Goal: Task Accomplishment & Management: Use online tool/utility

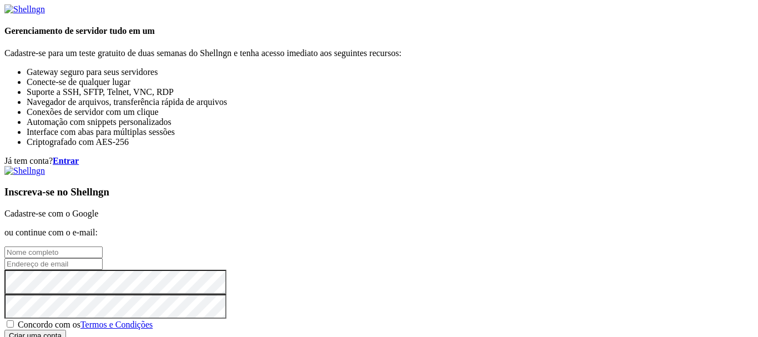
click at [98, 209] on link "Cadastre-se com o Google" at bounding box center [51, 213] width 94 height 9
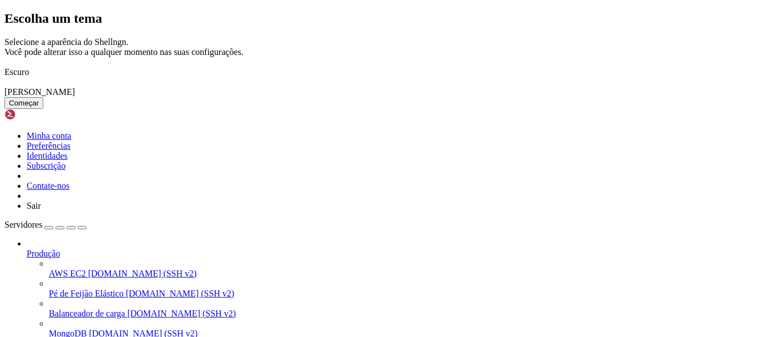
click at [39, 107] on font "Começar" at bounding box center [24, 103] width 30 height 8
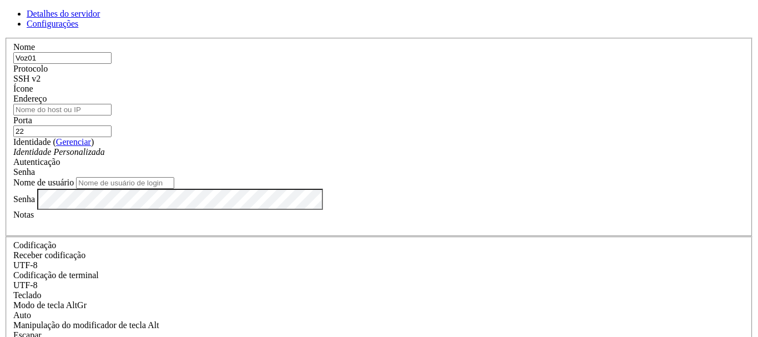
type input "Voz01"
click at [366, 157] on div "Identidade Personalizada" at bounding box center [378, 152] width 731 height 10
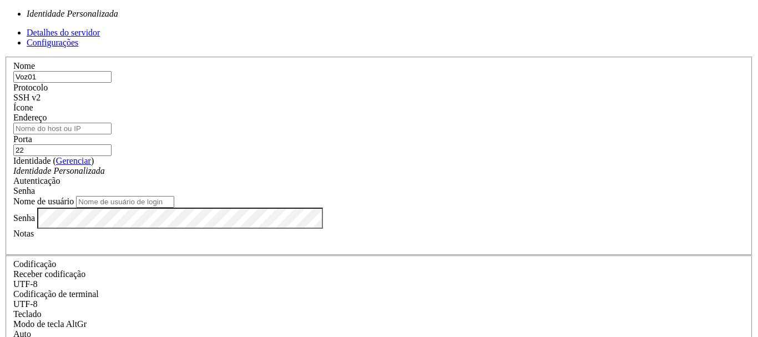
click at [366, 166] on div "Identidade Personalizada" at bounding box center [378, 171] width 731 height 10
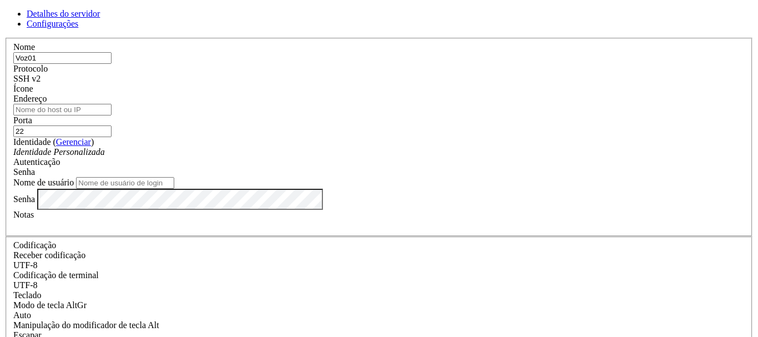
click at [435, 167] on div "Senha" at bounding box center [378, 172] width 731 height 10
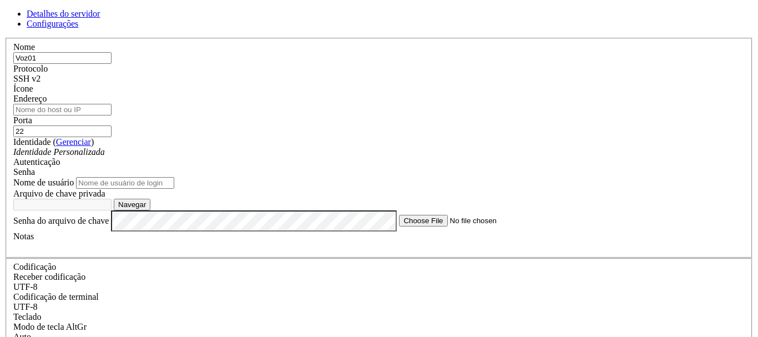
click at [112, 115] on input "Endereço" at bounding box center [62, 110] width 98 height 12
paste input "[TECHNICAL_ID]"
type input "[TECHNICAL_ID]"
click at [174, 177] on input "Nome de usuário" at bounding box center [125, 183] width 98 height 12
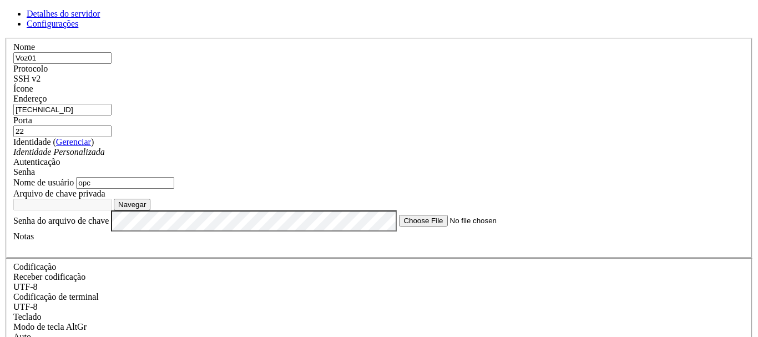
type input "opc"
click at [146, 200] on font "Navegar" at bounding box center [132, 204] width 28 height 8
type input "ssh-key-2025-09-16.key"
click at [136, 200] on font "Claro" at bounding box center [127, 204] width 18 height 8
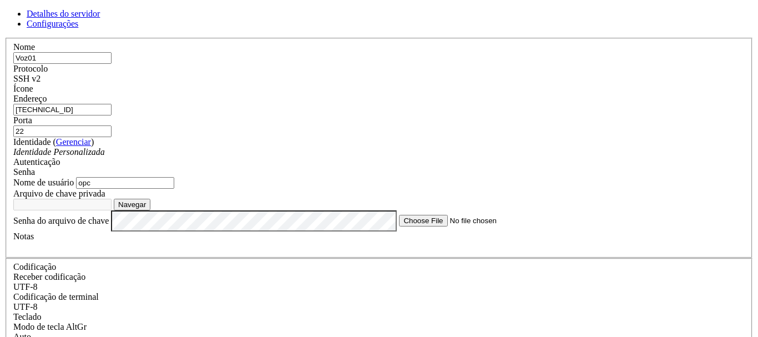
click at [146, 200] on font "Navegar" at bounding box center [132, 204] width 28 height 8
type input "ssh-key-2025-09-16.key"
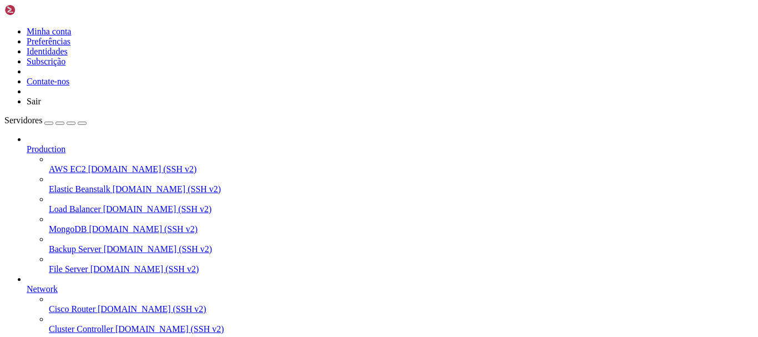
scroll to position [111, 0]
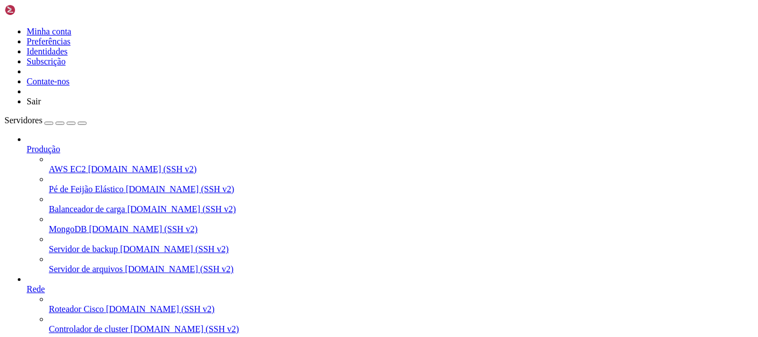
click at [293, 32] on div at bounding box center [379, 168] width 758 height 337
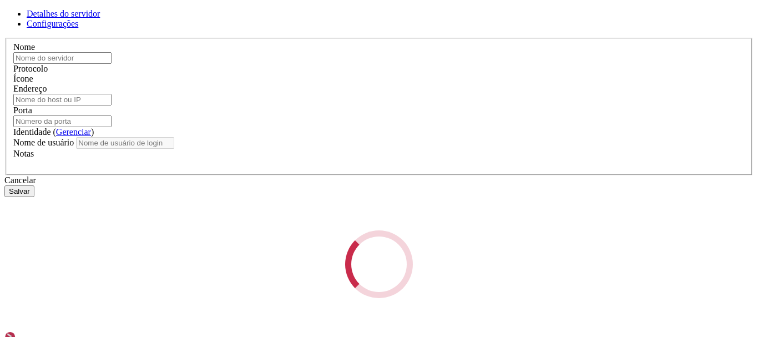
type input "Voz01"
type input "[TECHNICAL_ID]"
type input "22"
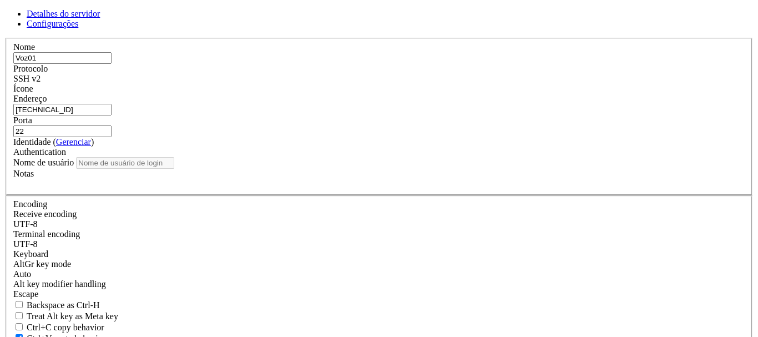
type input "opc"
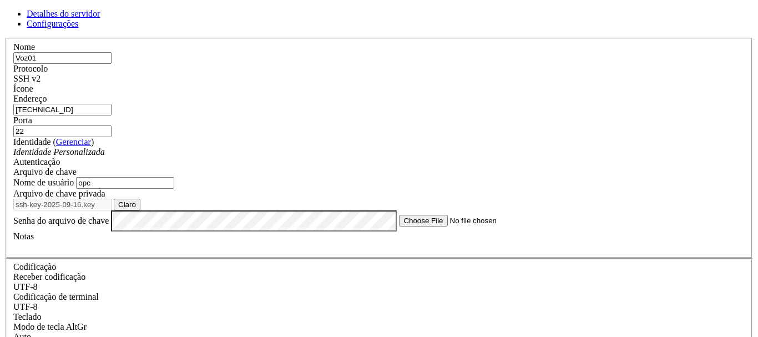
click at [136, 209] on font "Claro" at bounding box center [127, 204] width 18 height 8
click at [146, 209] on font "Navegar" at bounding box center [132, 204] width 28 height 8
type input "[DOMAIN_NAME]"
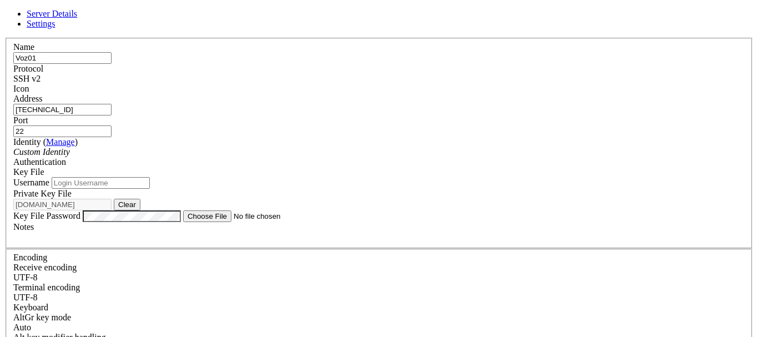
type input "opc"
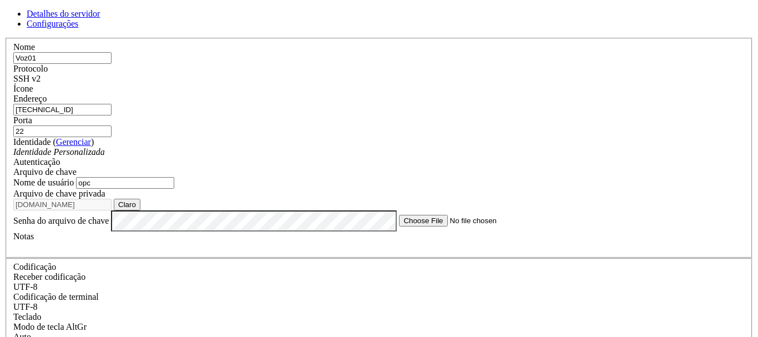
click at [498, 167] on div "Arquivo de chave" at bounding box center [378, 172] width 731 height 10
click at [136, 209] on font "Claro" at bounding box center [127, 204] width 18 height 8
type input "ssh-key-2025-09-16.key"
click at [140, 210] on button "Claro" at bounding box center [127, 205] width 27 height 12
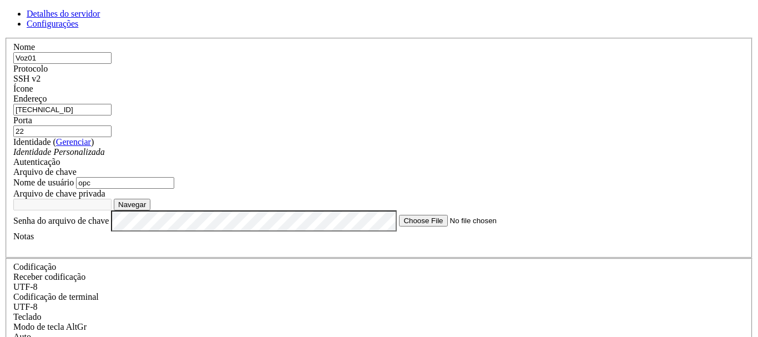
click at [146, 209] on font "Navegar" at bounding box center [132, 204] width 28 height 8
type input "ssh-key-2025-09-16.key"
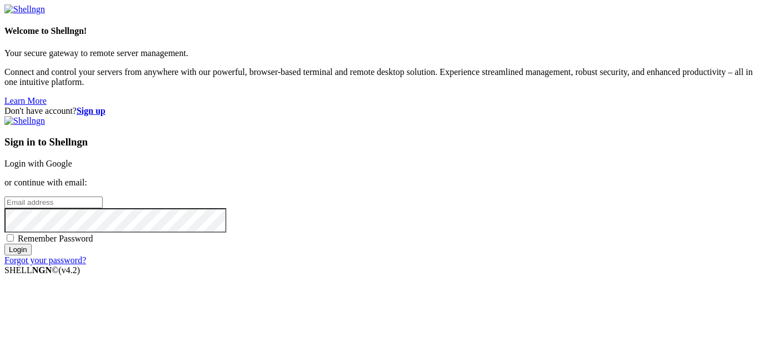
click at [72, 159] on link "Login with Google" at bounding box center [38, 163] width 68 height 9
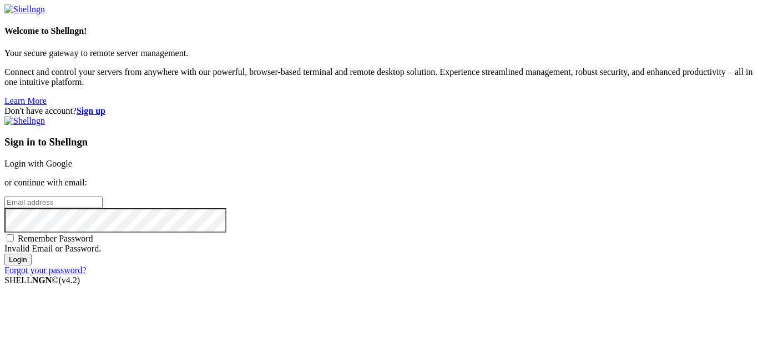
click at [72, 159] on link "Login with Google" at bounding box center [38, 163] width 68 height 9
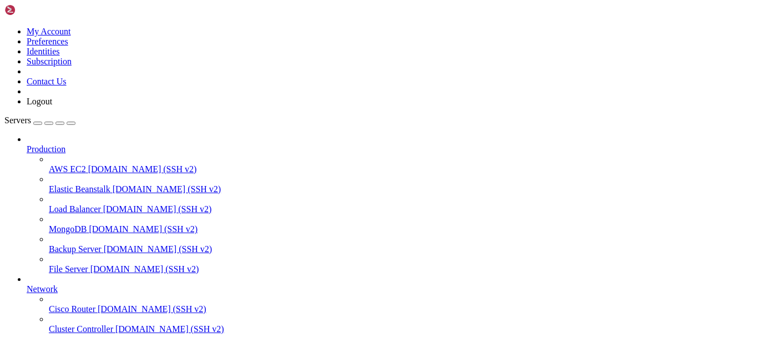
scroll to position [111, 0]
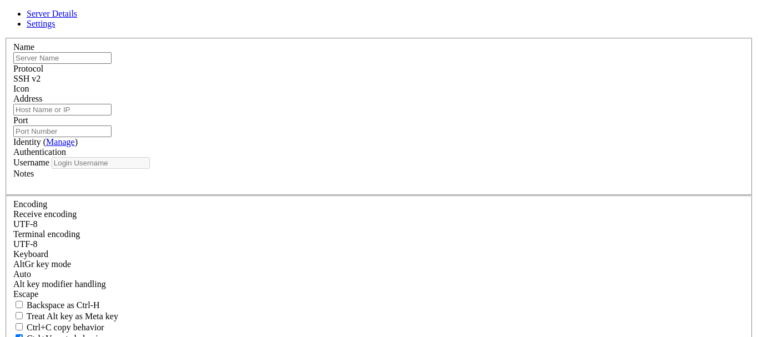
type input "Voz01"
type input "[TECHNICAL_ID]"
type input "22"
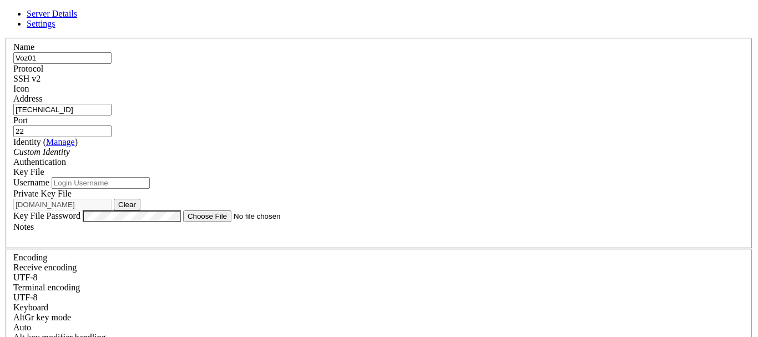
type input "opc"
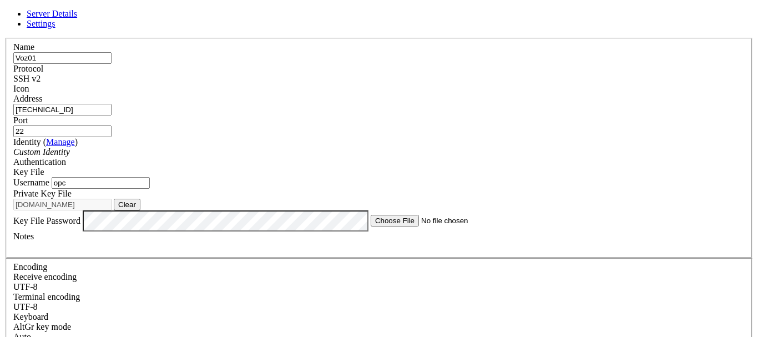
click at [140, 210] on button "Clear" at bounding box center [127, 205] width 27 height 12
click at [147, 210] on button "Browse" at bounding box center [130, 205] width 33 height 12
type input "ssh-key-2025-09-16.key"
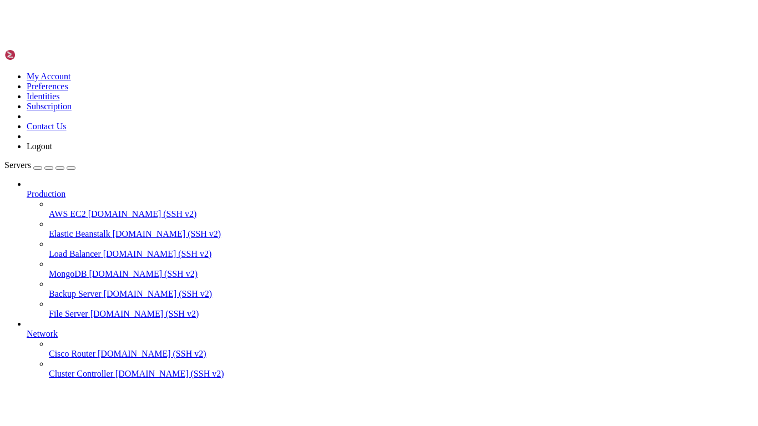
scroll to position [236, 0]
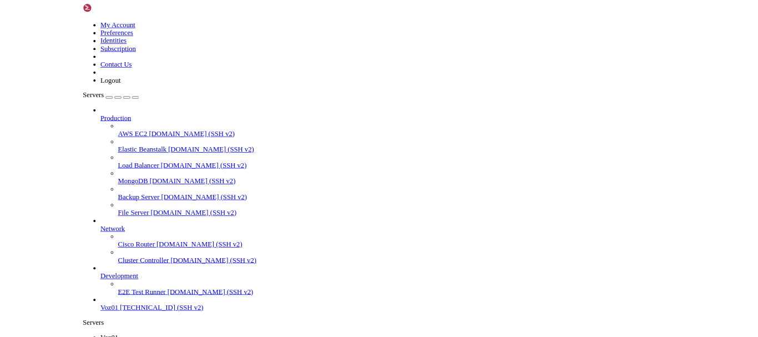
scroll to position [111, 0]
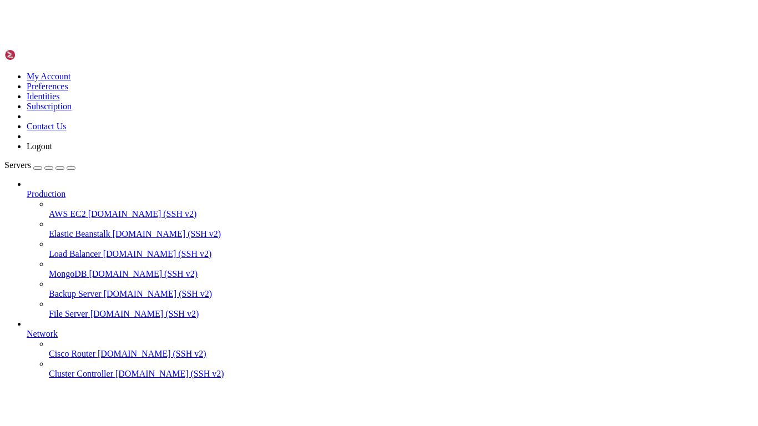
scroll to position [754, 0]
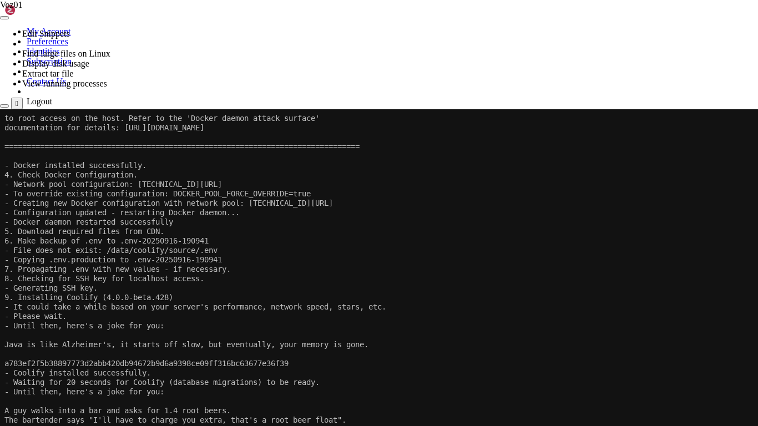
scroll to position [887, 0]
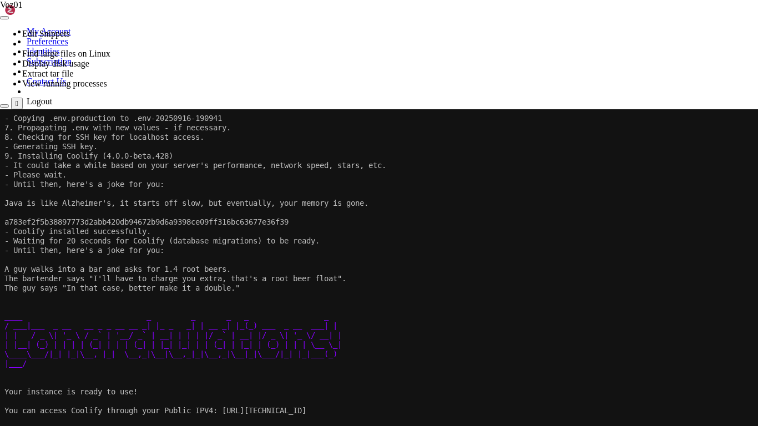
drag, startPoint x: 234, startPoint y: 413, endPoint x: 361, endPoint y: 408, distance: 127.7
click at [361, 336] on x-row "You can access Coolify through your Public IPV4: [URL][TECHNICAL_ID]" at bounding box center [378, 410] width 748 height 9
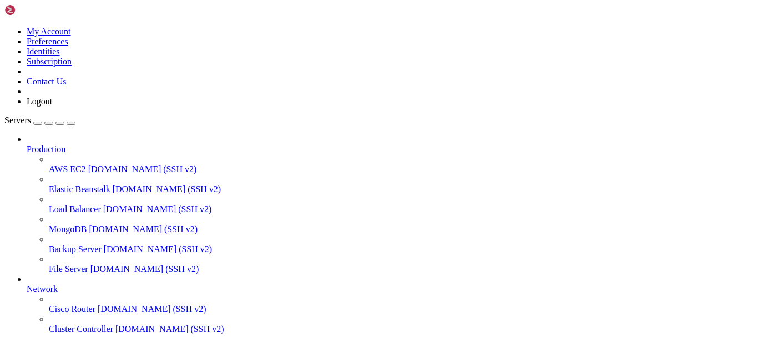
scroll to position [1028, 0]
drag, startPoint x: 103, startPoint y: 814, endPoint x: 8, endPoint y: 814, distance: 94.3
drag, startPoint x: 141, startPoint y: 799, endPoint x: 10, endPoint y: 800, distance: 131.5
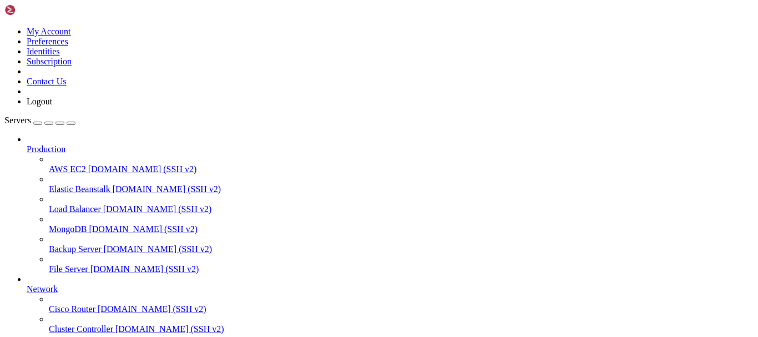
drag, startPoint x: 105, startPoint y: 778, endPoint x: 10, endPoint y: 776, distance: 94.9
